Goal: Task Accomplishment & Management: Manage account settings

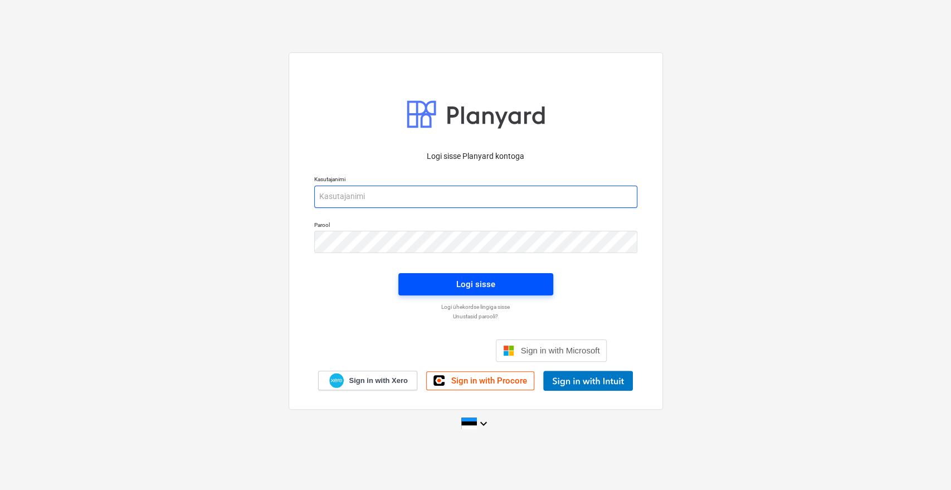
type input "[EMAIL_ADDRESS][DOMAIN_NAME]"
click at [482, 288] on div "Logi sisse" at bounding box center [475, 284] width 39 height 14
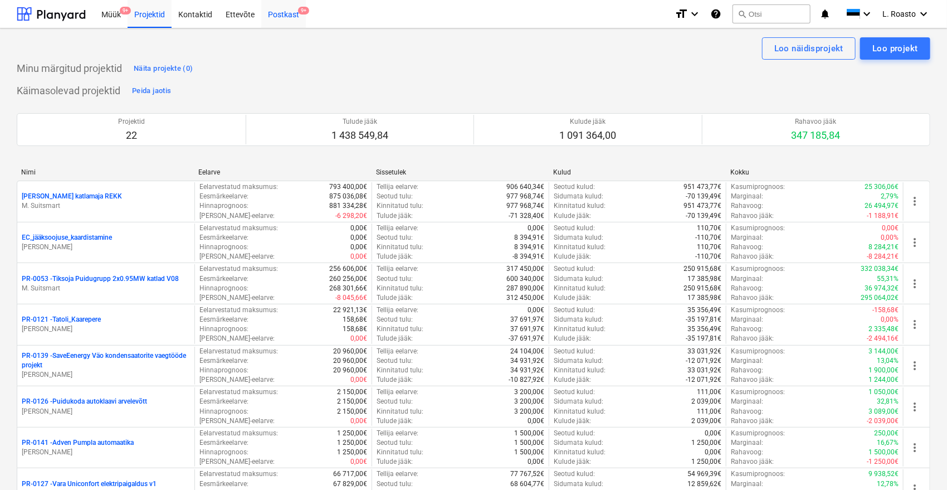
click at [277, 8] on div "Postkast 9+" at bounding box center [283, 13] width 45 height 28
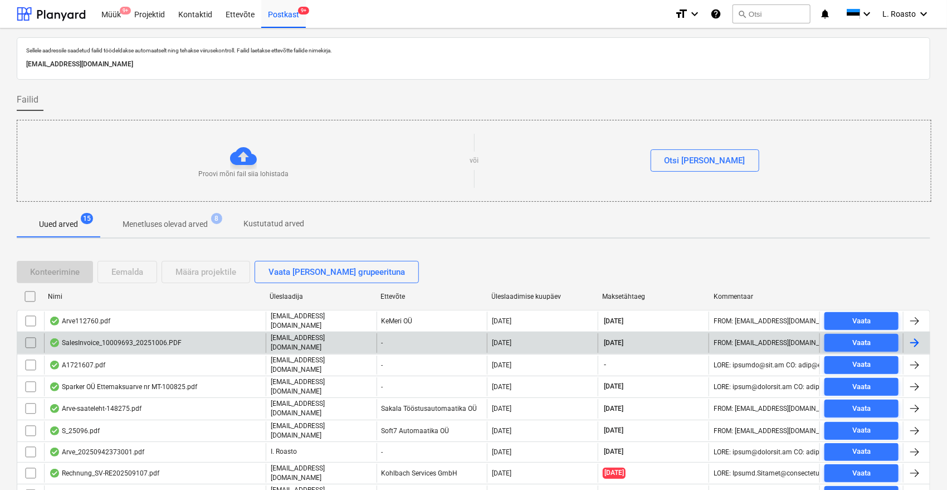
click at [26, 339] on input "checkbox" at bounding box center [31, 343] width 18 height 18
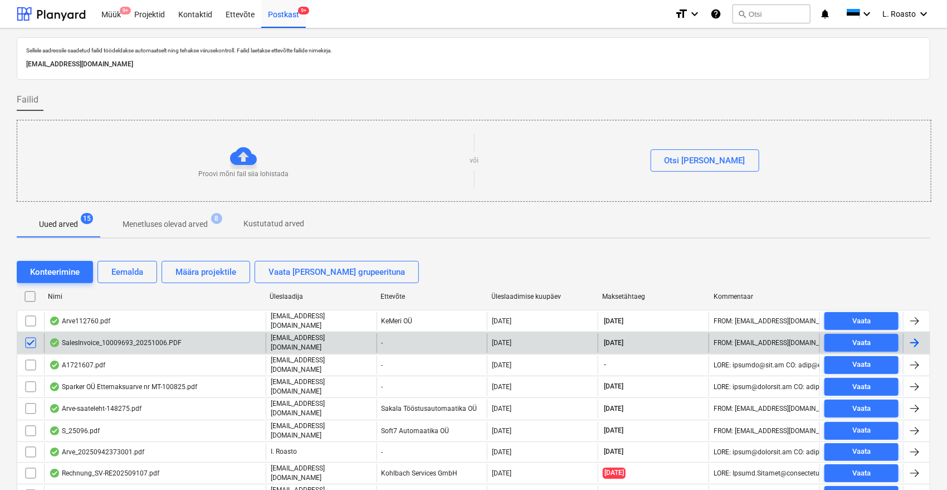
drag, startPoint x: 33, startPoint y: 364, endPoint x: 62, endPoint y: 330, distance: 44.2
click at [30, 365] on input "checkbox" at bounding box center [31, 365] width 18 height 18
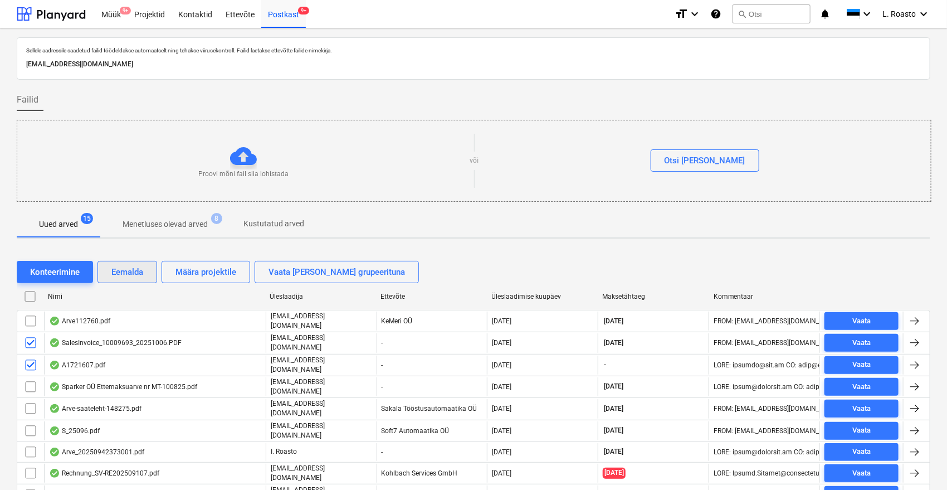
click at [131, 269] on div "Eemalda" at bounding box center [127, 272] width 32 height 14
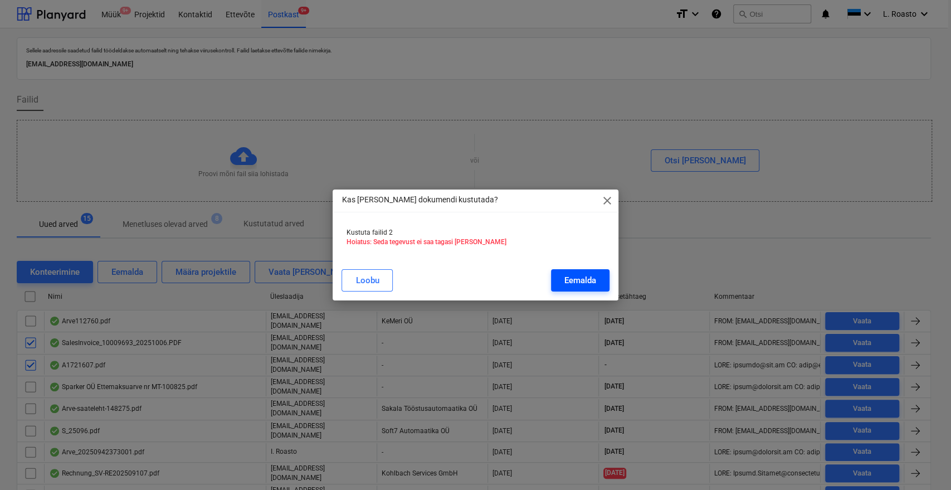
click at [565, 285] on div "Eemalda" at bounding box center [580, 280] width 32 height 14
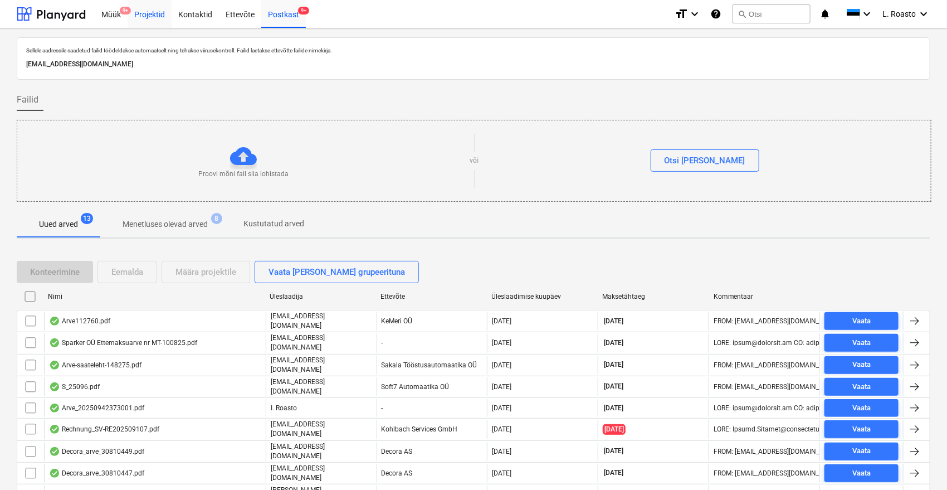
click at [159, 19] on div "Projektid" at bounding box center [150, 13] width 44 height 28
